Goal: Task Accomplishment & Management: Complete application form

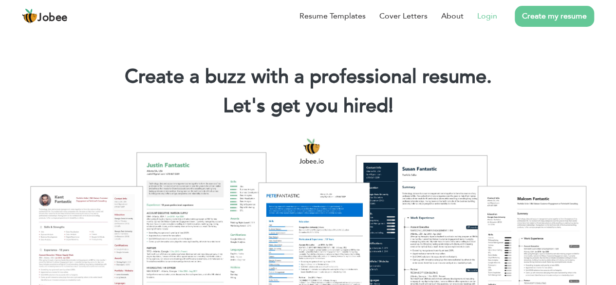
click at [495, 17] on link "Login" at bounding box center [487, 16] width 20 height 12
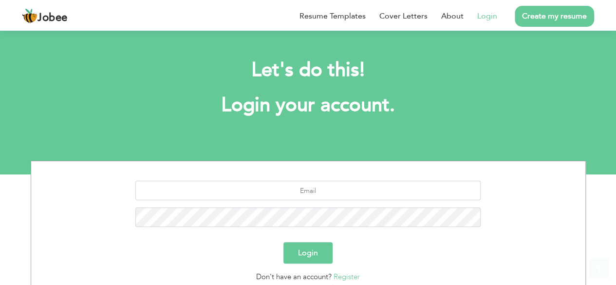
scroll to position [85, 0]
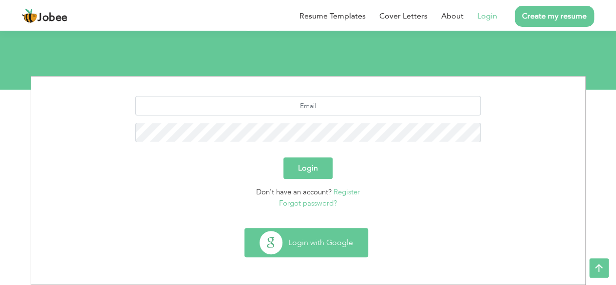
click at [316, 241] on button "Login with Google" at bounding box center [306, 242] width 123 height 28
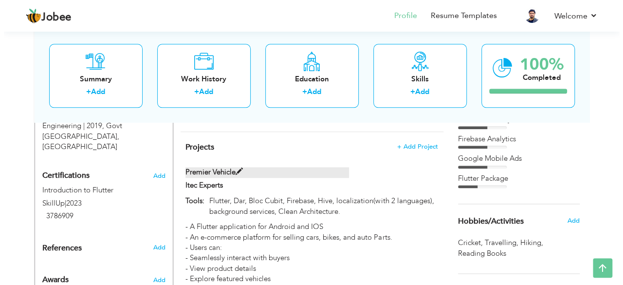
scroll to position [519, 0]
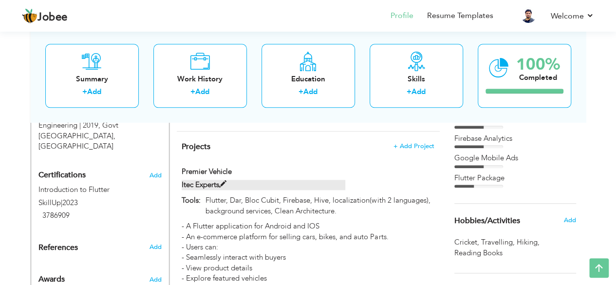
click at [224, 181] on span at bounding box center [222, 184] width 7 height 7
type input "Premier Vehicle"
type input "Itec Experts"
type input "Flutter, Dar, Bloc Cubit, Firebase, Hive, localization(with 2 languages), backg…"
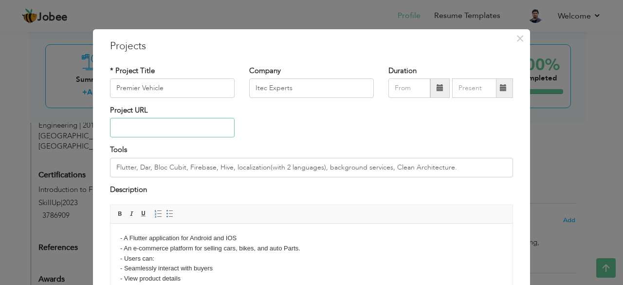
click at [183, 126] on input "text" at bounding box center [172, 127] width 125 height 19
paste input "[URL][DOMAIN_NAME]"
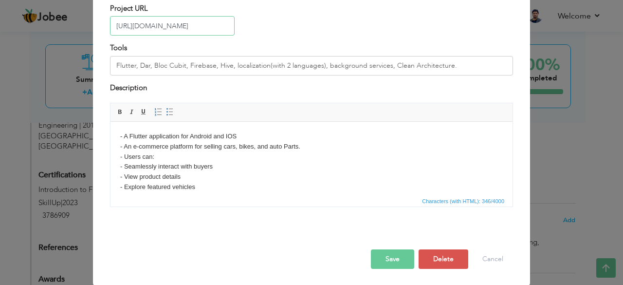
type input "[URL][DOMAIN_NAME]"
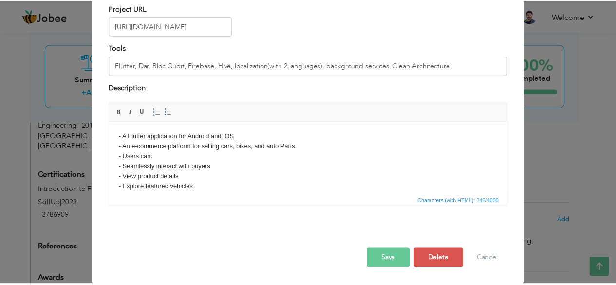
scroll to position [0, 0]
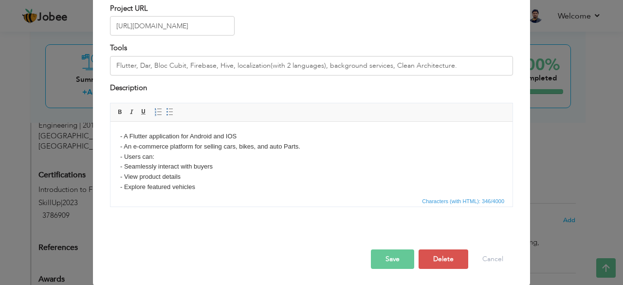
click at [387, 258] on button "Save" at bounding box center [392, 258] width 43 height 19
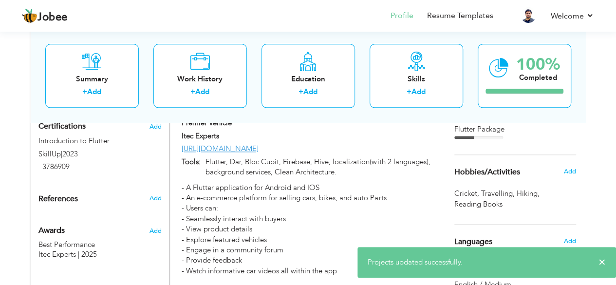
scroll to position [555, 0]
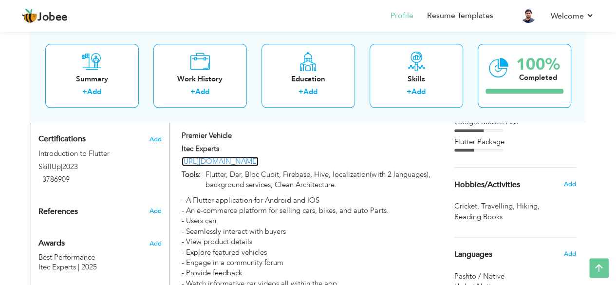
click at [259, 156] on link "[URL][DOMAIN_NAME]" at bounding box center [220, 161] width 77 height 10
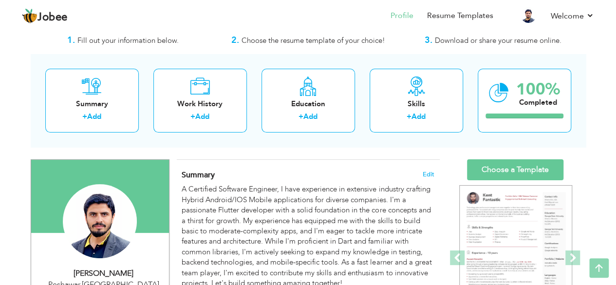
scroll to position [20, 0]
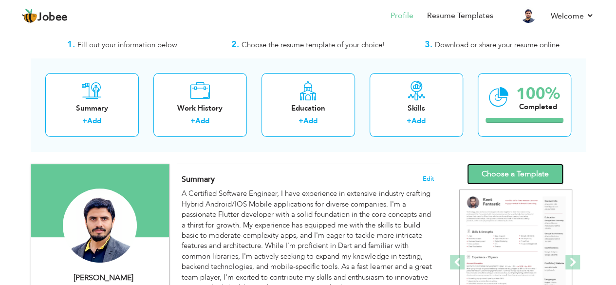
click at [510, 170] on link "Choose a Template" at bounding box center [515, 174] width 96 height 21
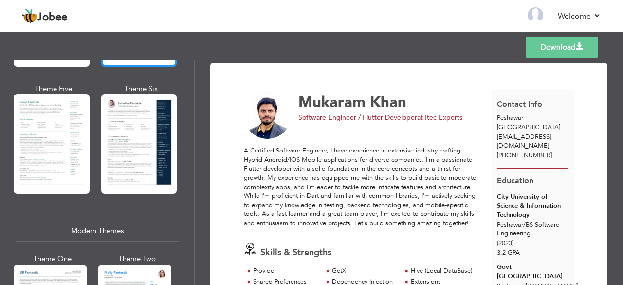
scroll to position [290, 0]
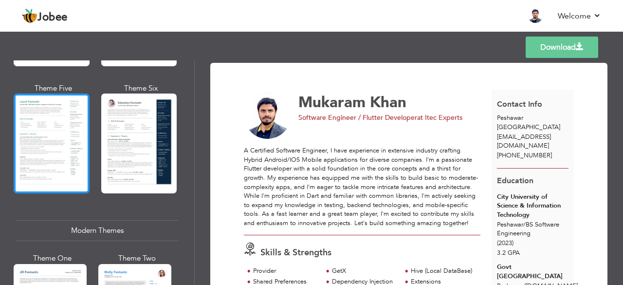
click at [29, 159] on div at bounding box center [52, 144] width 76 height 100
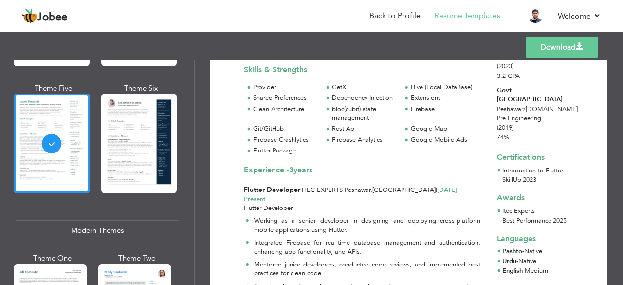
scroll to position [0, 0]
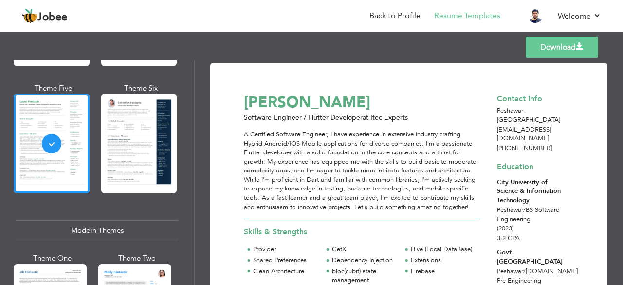
click at [550, 55] on link "Download" at bounding box center [562, 47] width 73 height 21
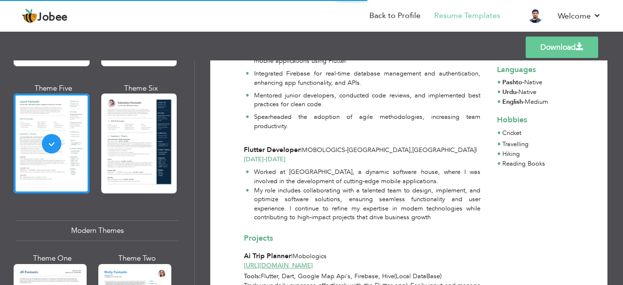
scroll to position [333, 0]
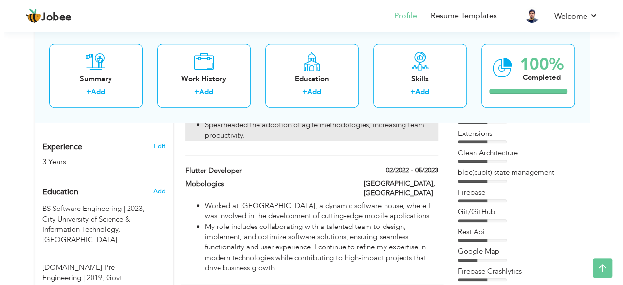
scroll to position [367, 0]
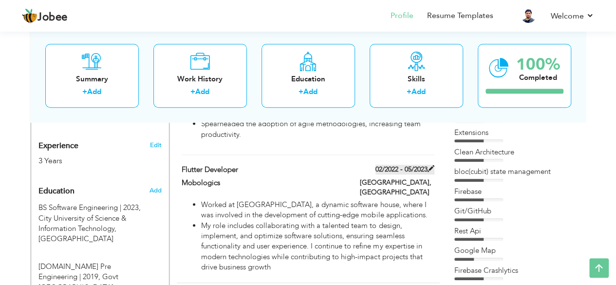
click at [430, 165] on span at bounding box center [431, 168] width 7 height 7
type input "Flutter Developer"
type input "Mobologics"
type input "02/2022"
type input "05/2023"
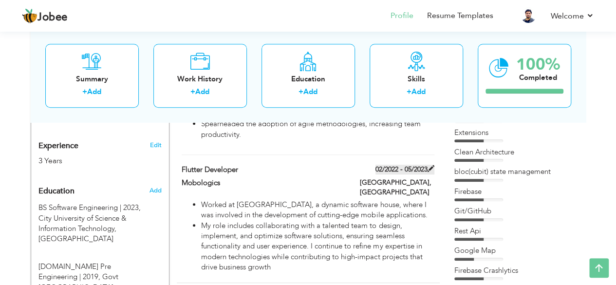
type input "[GEOGRAPHIC_DATA]"
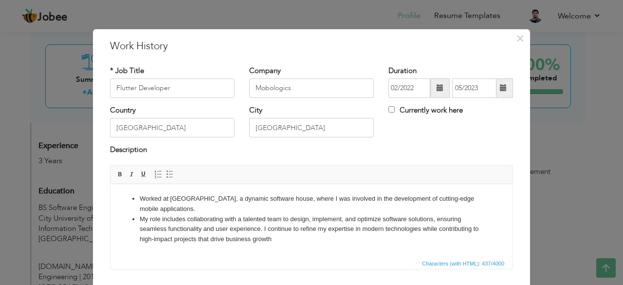
click at [503, 89] on span at bounding box center [503, 87] width 7 height 7
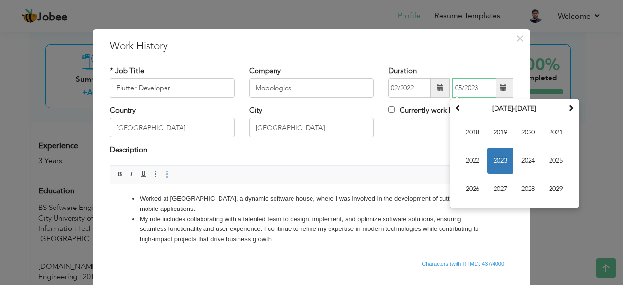
click at [493, 159] on span "2023" at bounding box center [500, 161] width 26 height 26
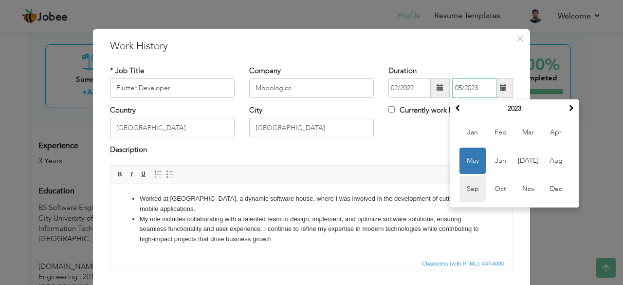
click at [472, 189] on span "Sep" at bounding box center [473, 189] width 26 height 26
type input "09/2023"
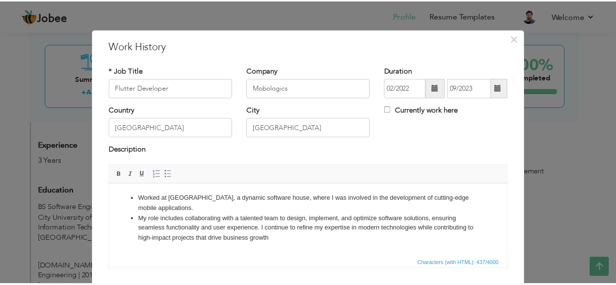
scroll to position [62, 0]
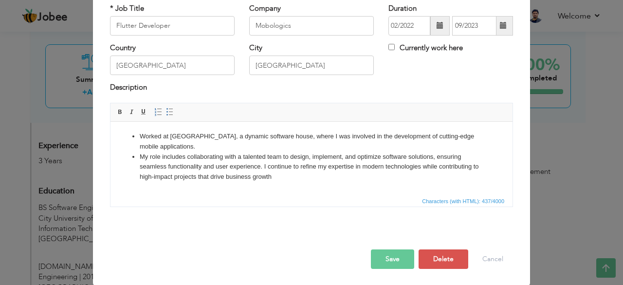
click at [388, 259] on button "Save" at bounding box center [392, 258] width 43 height 19
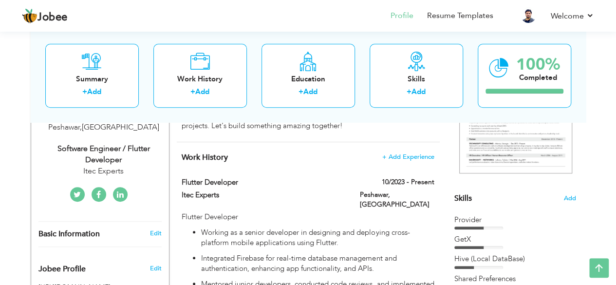
scroll to position [0, 0]
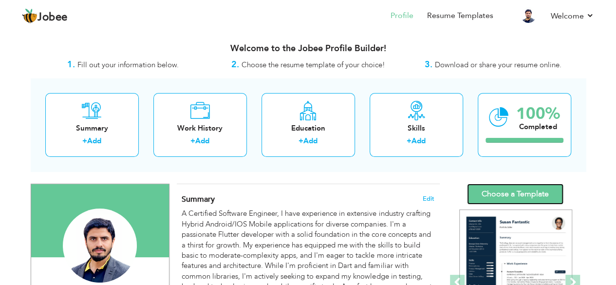
click at [515, 191] on link "Choose a Template" at bounding box center [515, 194] width 96 height 21
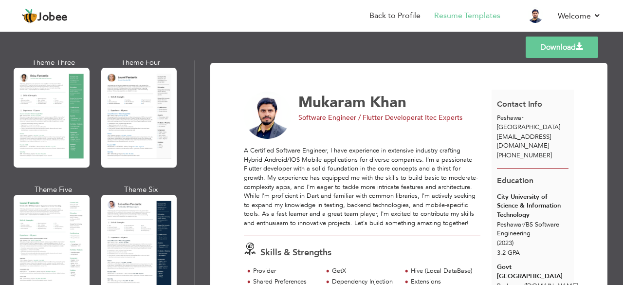
scroll to position [194, 0]
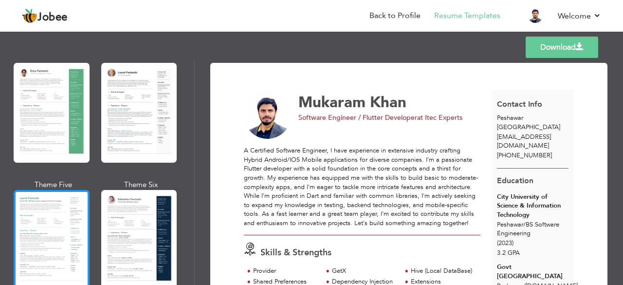
click at [50, 221] on div at bounding box center [52, 240] width 76 height 100
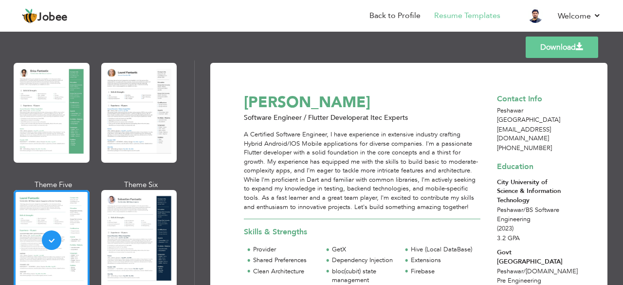
click at [547, 43] on link "Download" at bounding box center [562, 47] width 73 height 21
